Goal: Transaction & Acquisition: Download file/media

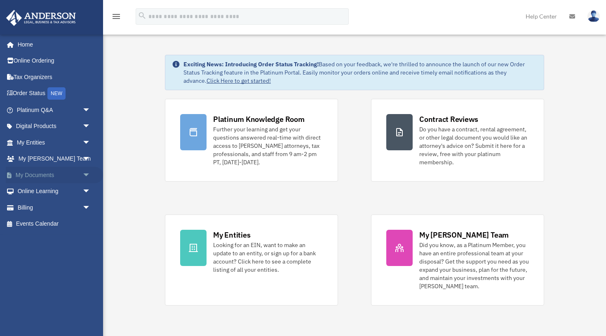
click at [85, 170] on span "arrow_drop_down" at bounding box center [90, 175] width 16 height 17
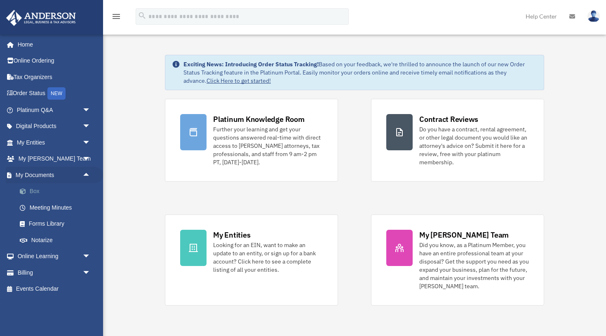
click at [39, 187] on link "Box" at bounding box center [57, 191] width 91 height 16
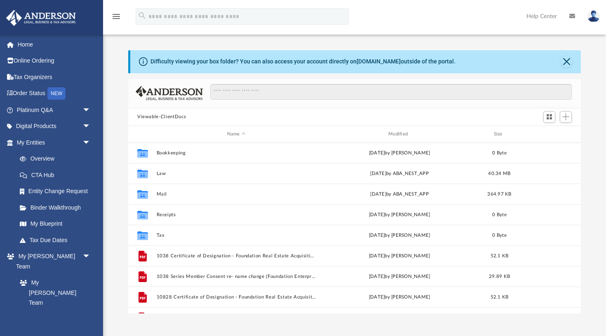
scroll to position [0, 0]
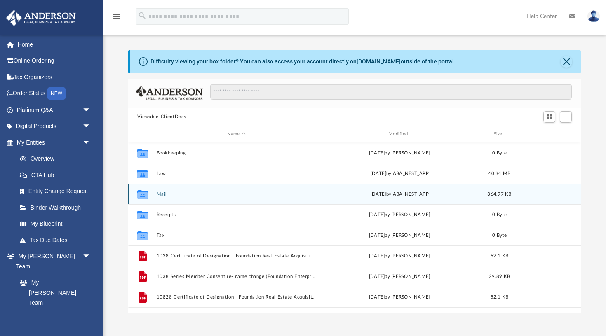
click at [162, 194] on button "Mail" at bounding box center [236, 194] width 159 height 5
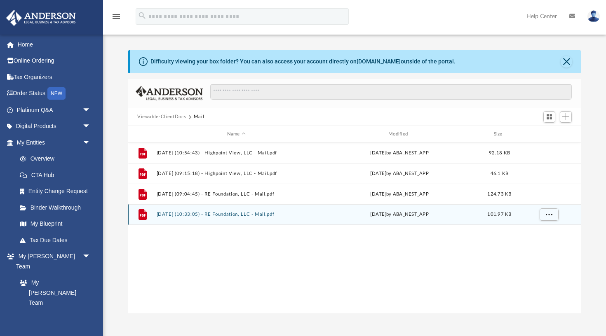
click at [181, 216] on button "[DATE] (10:33:05) - RE Foundation, LLC - Mail.pdf" at bounding box center [236, 214] width 159 height 5
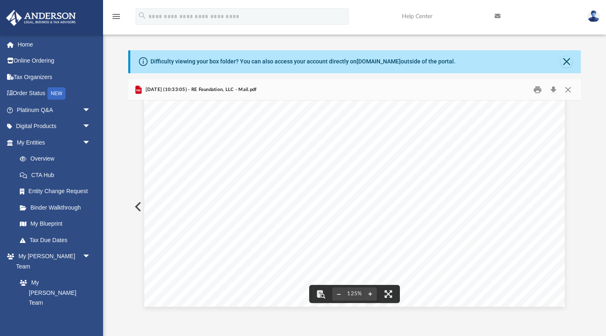
scroll to position [0, 0]
click at [568, 89] on button "Close" at bounding box center [567, 89] width 15 height 13
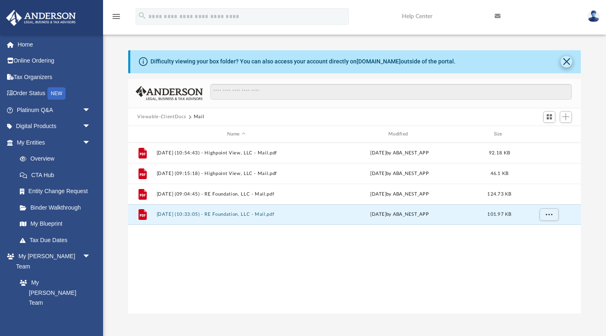
click at [567, 62] on button "Close" at bounding box center [566, 62] width 12 height 12
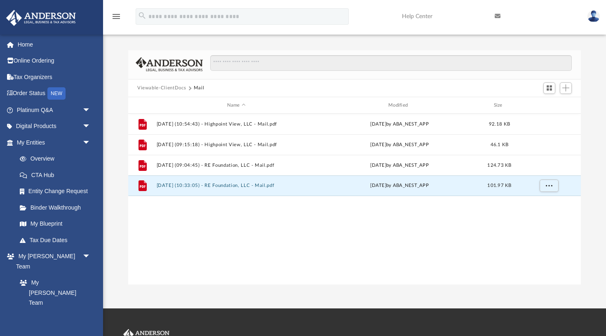
click at [173, 88] on button "Viewable-ClientDocs" at bounding box center [161, 87] width 49 height 7
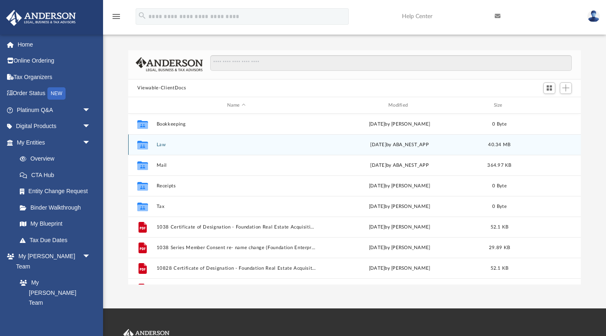
click at [159, 145] on button "Law" at bounding box center [236, 144] width 159 height 5
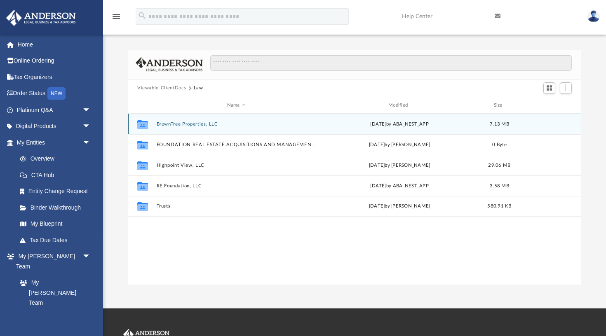
click at [172, 124] on button "BrownTree Properties, LLC" at bounding box center [236, 124] width 159 height 5
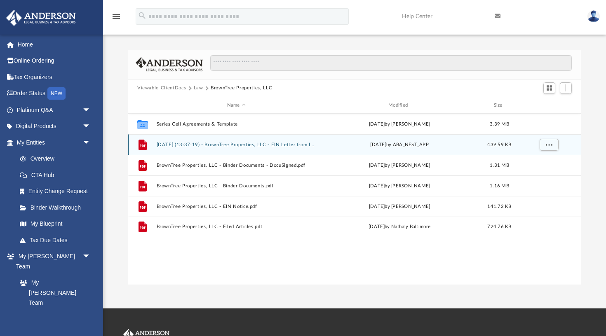
click at [179, 145] on button "[DATE] (13:37:19) - BrownTree Properties, LLC - EIN Letter from IRS.pdf" at bounding box center [236, 144] width 159 height 5
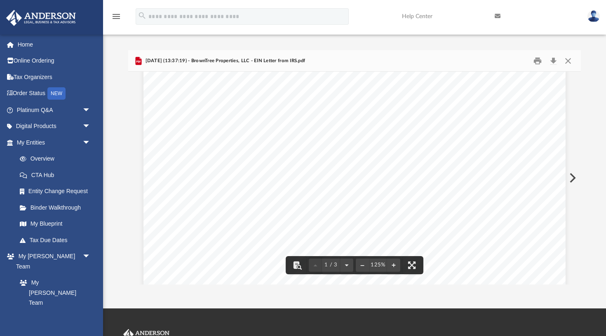
scroll to position [76, 0]
click at [554, 61] on button "Download" at bounding box center [553, 60] width 15 height 13
